Goal: Find specific page/section

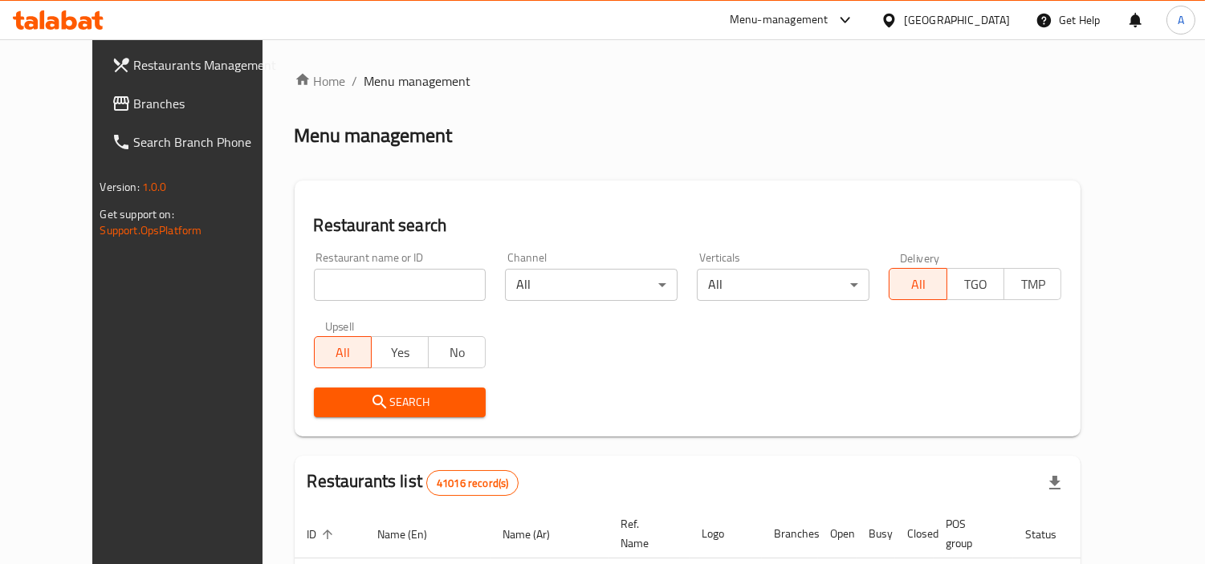
click at [344, 267] on div "Restaurant name or ID Restaurant name or ID" at bounding box center [400, 276] width 173 height 49
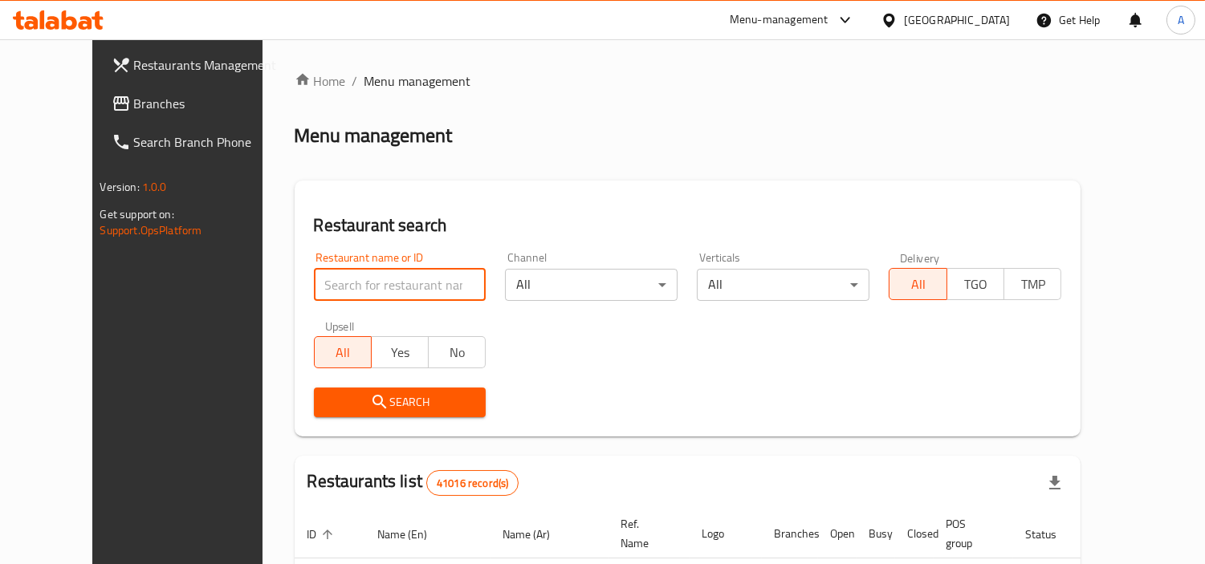
click at [354, 291] on input "search" at bounding box center [400, 285] width 173 height 32
paste input "507422"
type input "507422"
click button "Search" at bounding box center [400, 403] width 173 height 30
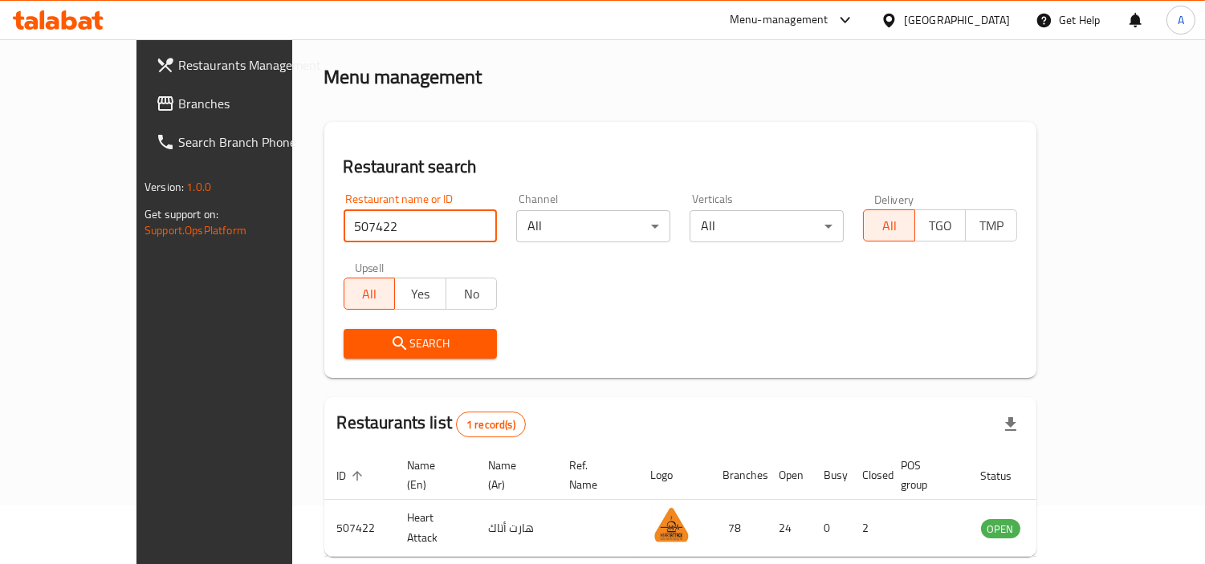
scroll to position [120, 0]
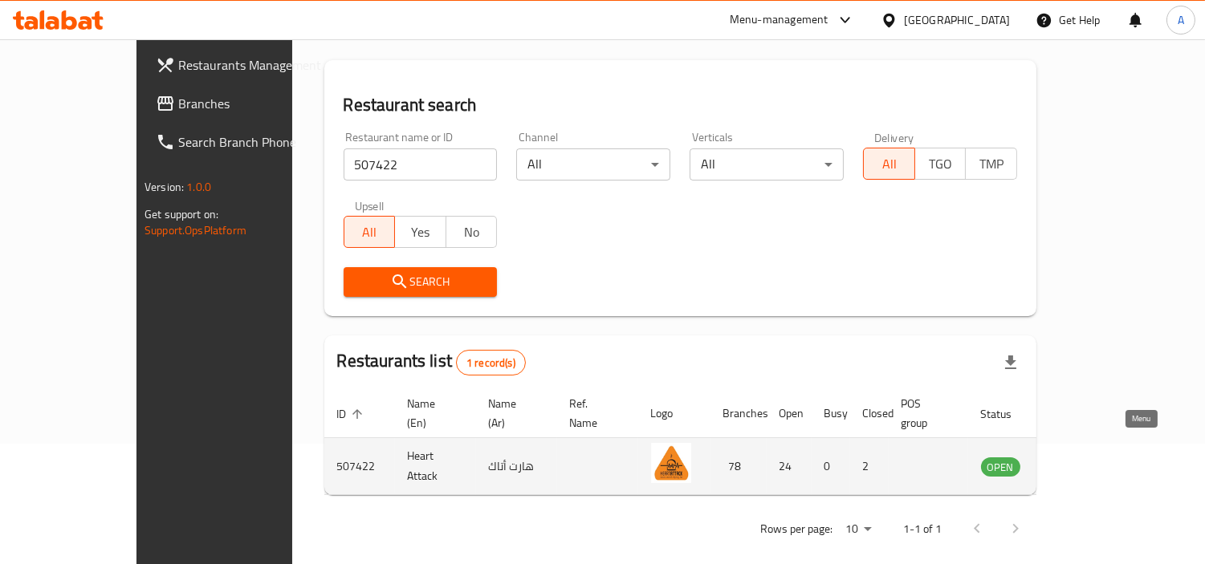
click at [1084, 461] on icon "enhanced table" at bounding box center [1075, 468] width 18 height 14
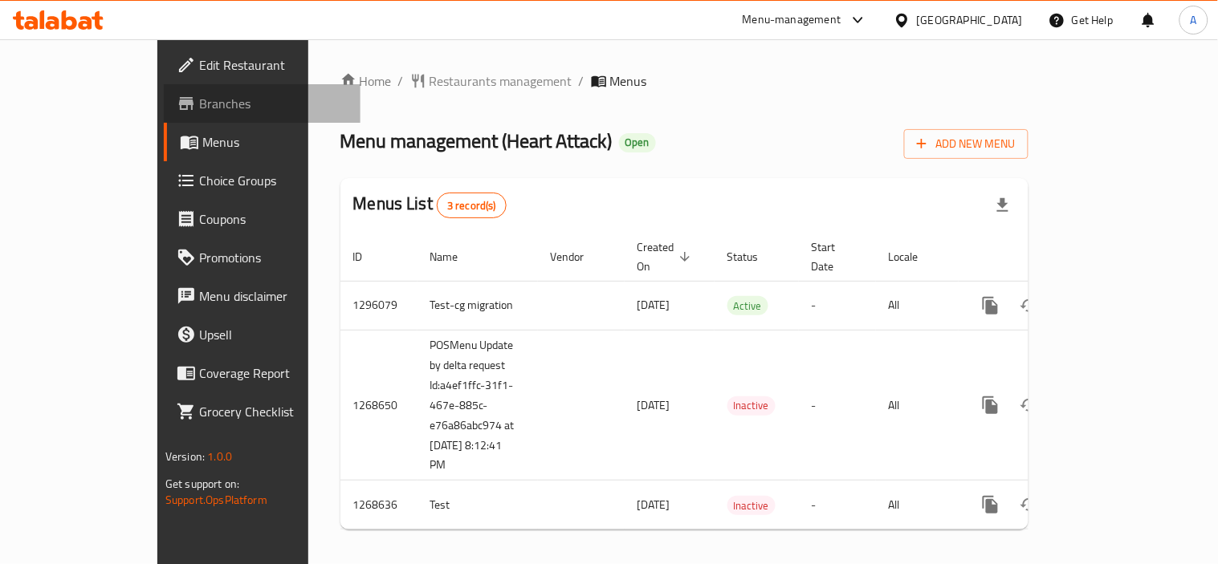
click at [199, 105] on span "Branches" at bounding box center [273, 103] width 149 height 19
